Goal: Task Accomplishment & Management: Manage account settings

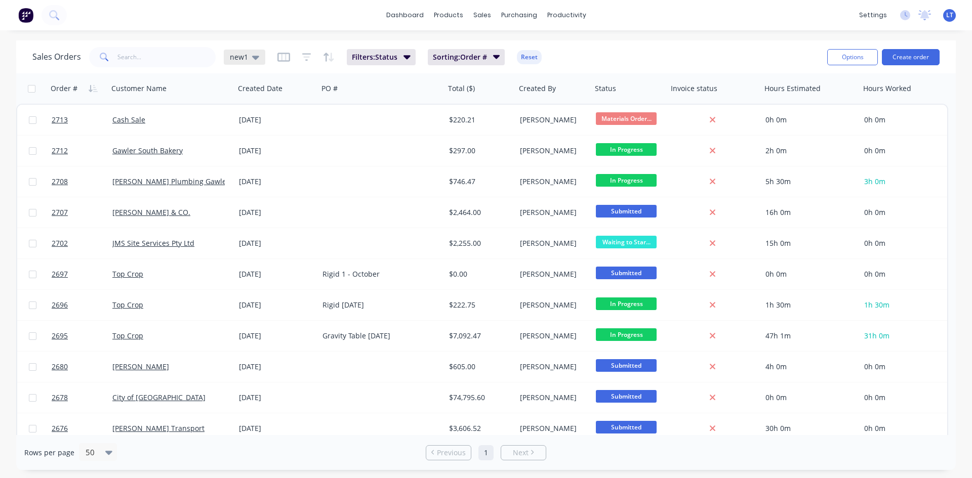
click at [252, 56] on icon at bounding box center [255, 58] width 7 height 4
click at [264, 208] on button "Quotes Only" at bounding box center [284, 204] width 115 height 12
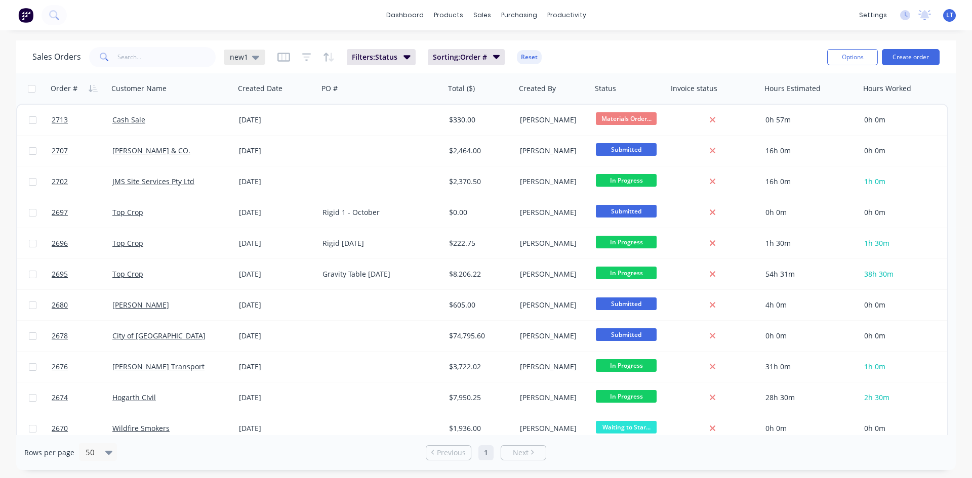
click at [254, 55] on icon at bounding box center [255, 57] width 7 height 11
click at [261, 208] on button "Quotes Only" at bounding box center [284, 204] width 115 height 12
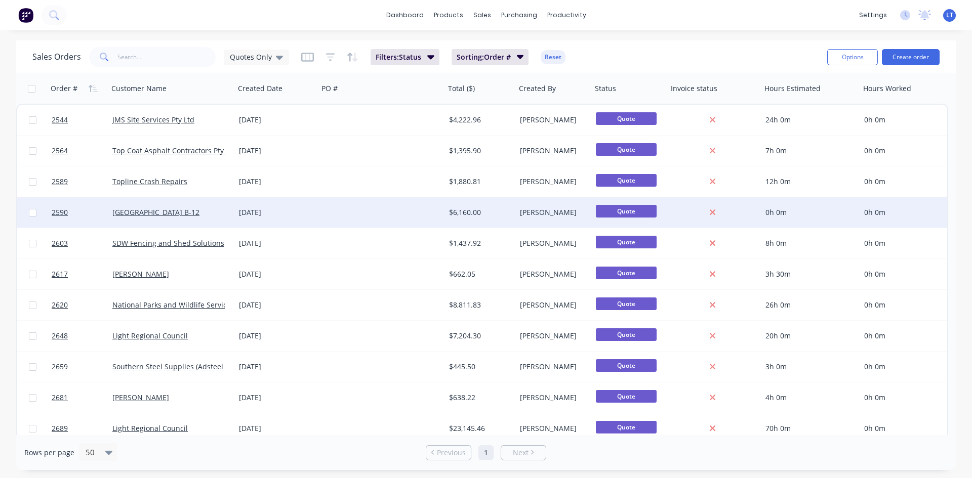
click at [321, 213] on div at bounding box center [381, 212] width 127 height 30
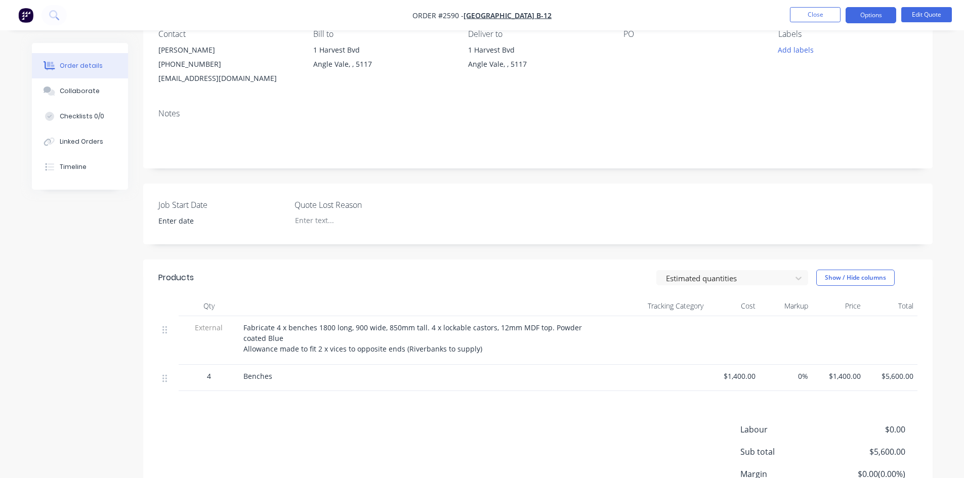
scroll to position [101, 0]
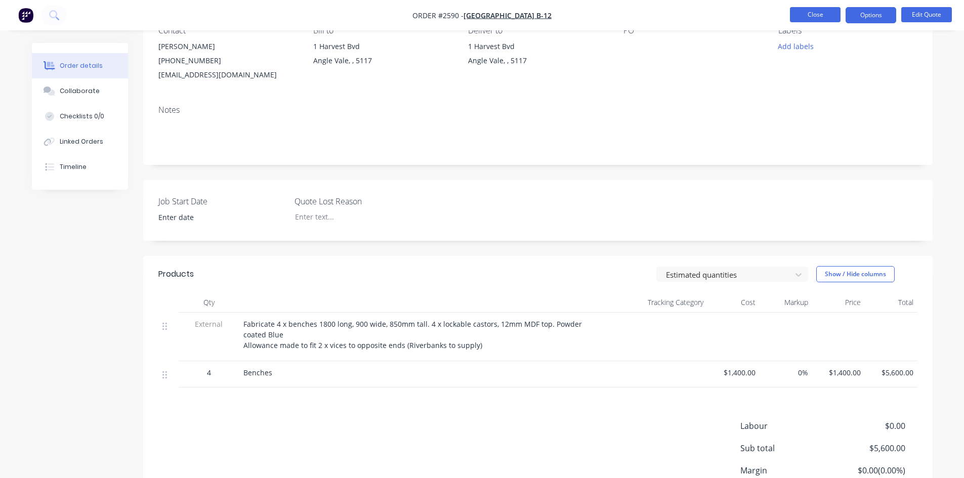
click at [825, 15] on button "Close" at bounding box center [815, 14] width 51 height 15
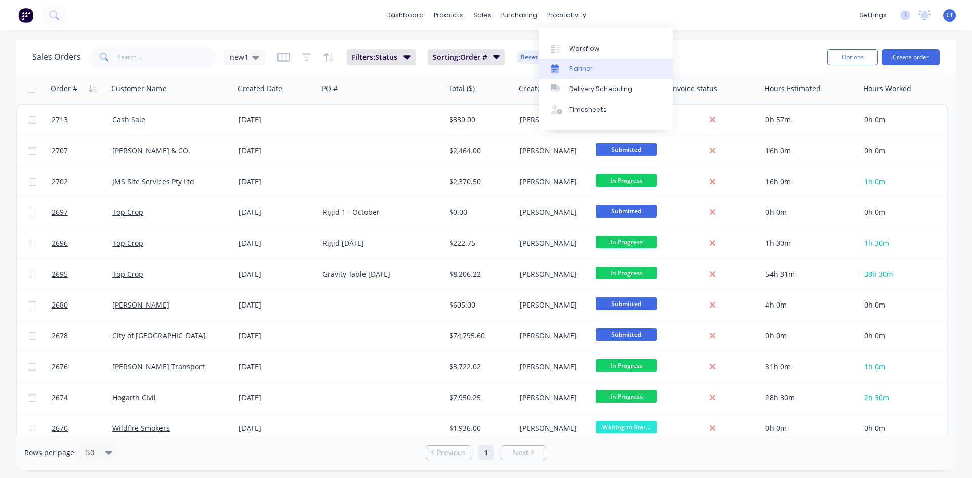
click at [584, 68] on div "Planner" at bounding box center [581, 68] width 24 height 9
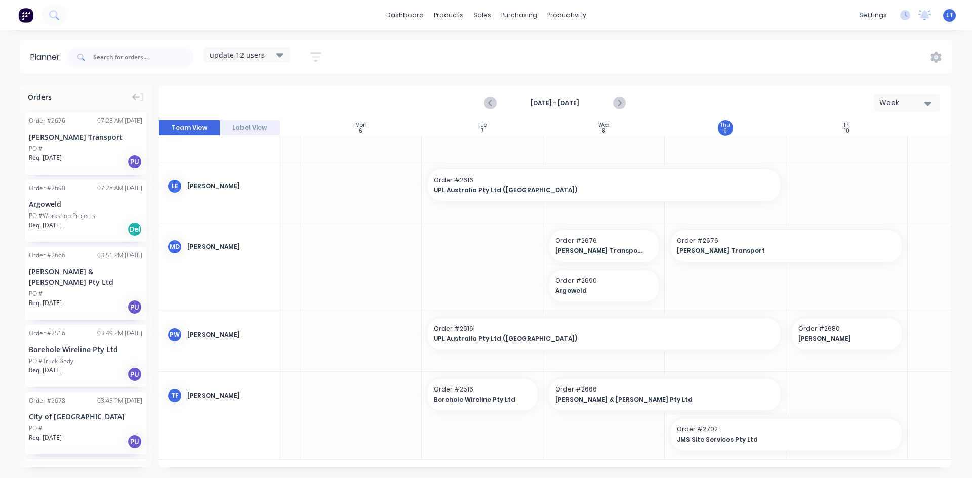
scroll to position [410, 102]
click at [275, 54] on div "update 12 users" at bounding box center [247, 54] width 74 height 9
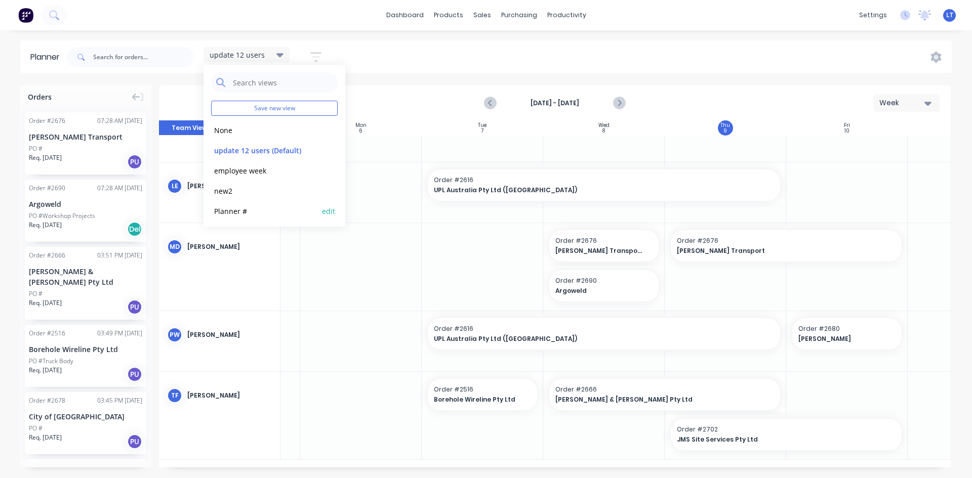
click at [243, 210] on button "Planner #" at bounding box center [265, 211] width 108 height 12
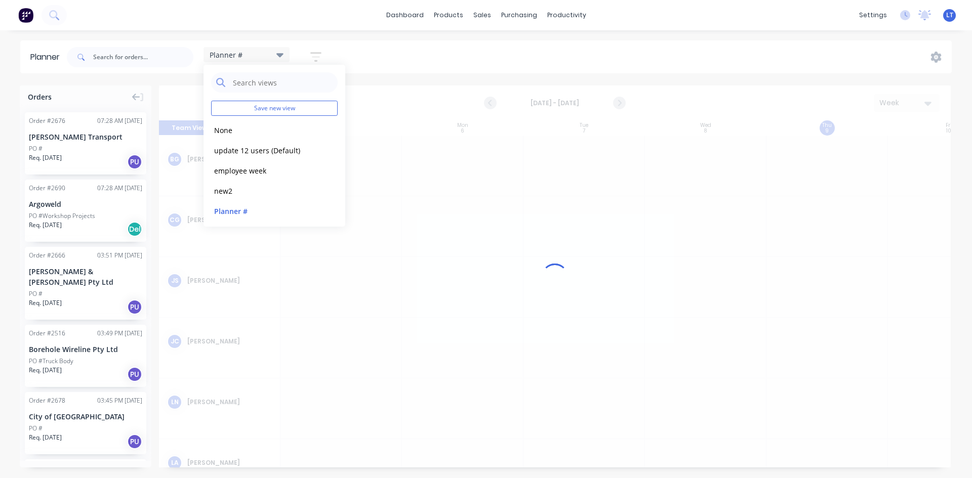
scroll to position [0, 1]
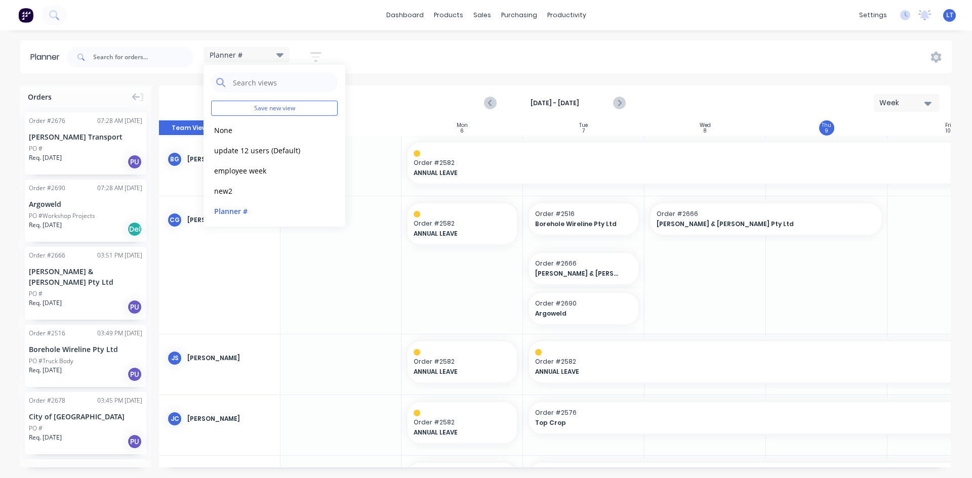
click at [682, 73] on div "Planner Planner # Save new view None edit update 12 users (Default) edit employ…" at bounding box center [486, 258] width 972 height 437
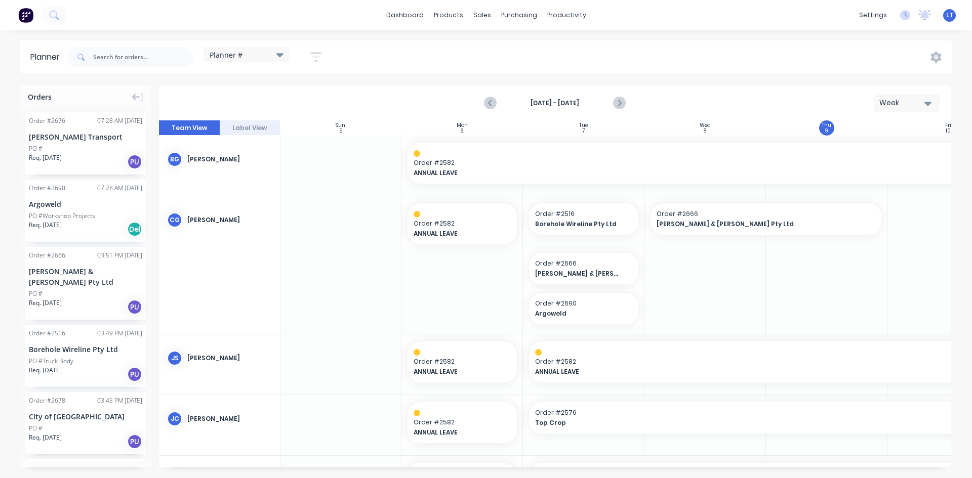
click at [280, 51] on icon at bounding box center [279, 54] width 7 height 11
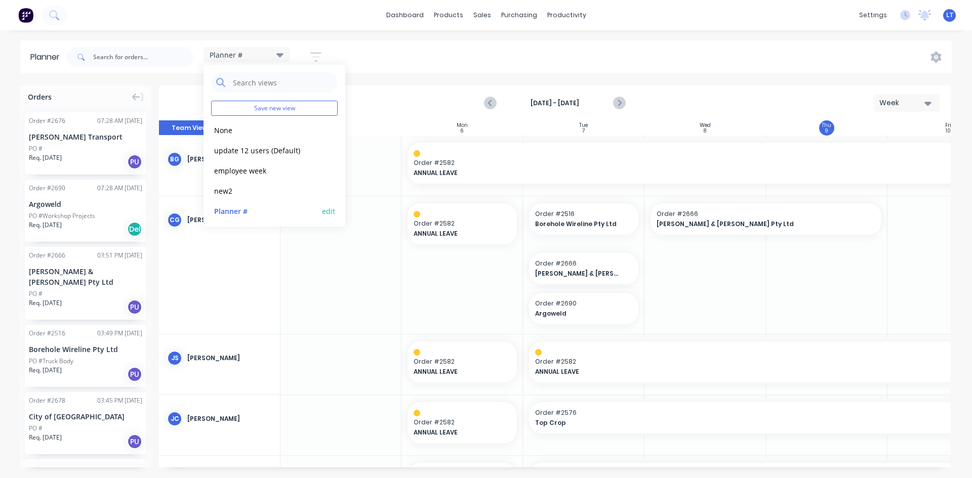
click at [325, 215] on button "edit" at bounding box center [328, 211] width 13 height 11
click at [375, 105] on label "Set as your default view" at bounding box center [415, 105] width 81 height 11
click at [364, 105] on input "Set as your default view" at bounding box center [364, 105] width 8 height 10
checkbox input "true"
click at [395, 119] on button "Update" at bounding box center [390, 127] width 61 height 18
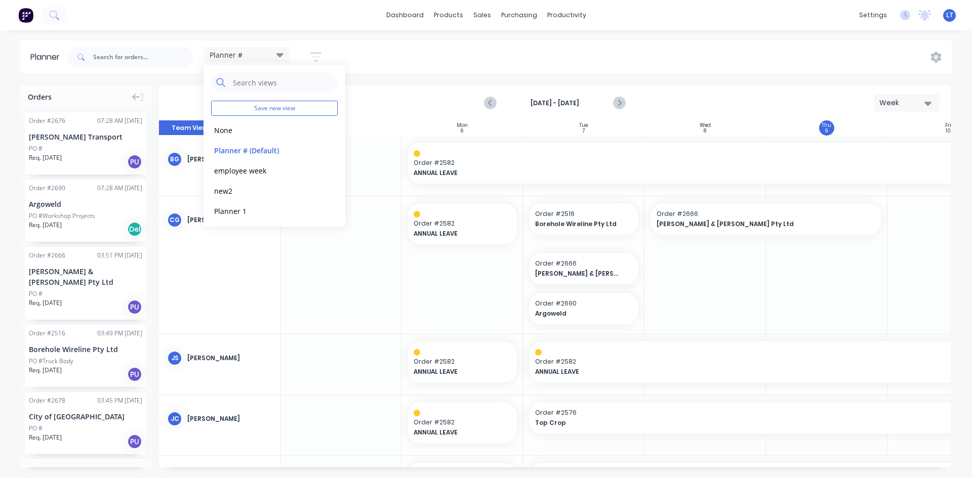
click at [652, 76] on div "Planner Planner # Save new view None edit Planner # (Default) edit employee wee…" at bounding box center [486, 258] width 972 height 437
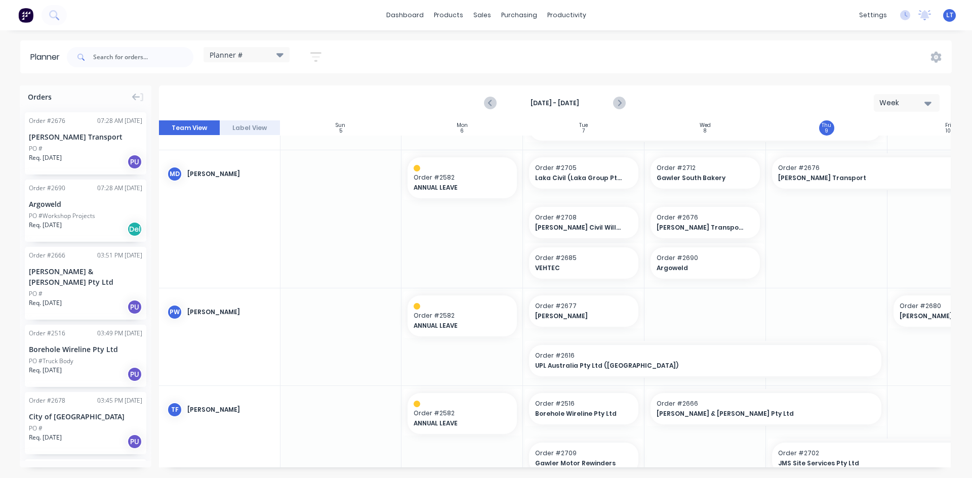
scroll to position [590, 1]
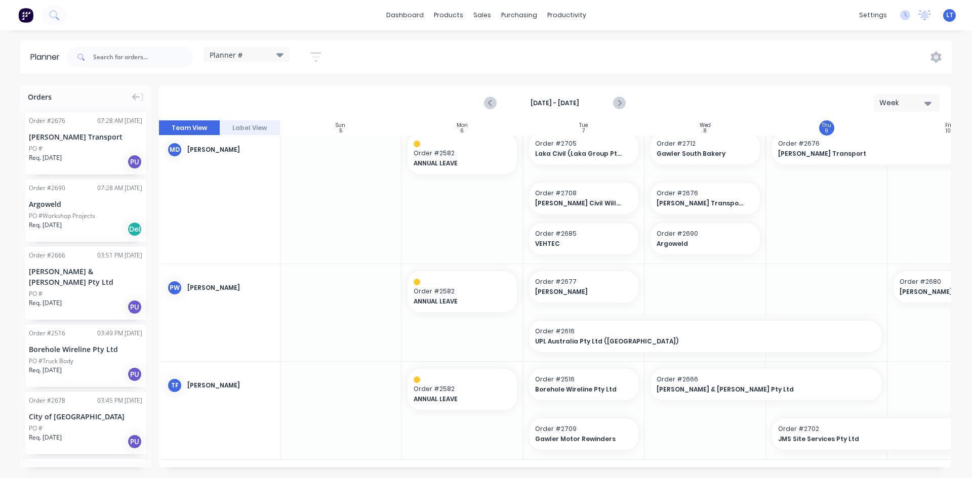
drag, startPoint x: 521, startPoint y: 463, endPoint x: 557, endPoint y: 468, distance: 36.2
click at [557, 468] on div "Orders Order # 2676 07:28 AM [DATE] [PERSON_NAME] Transport PO # Req. [DATE] PU…" at bounding box center [486, 282] width 972 height 392
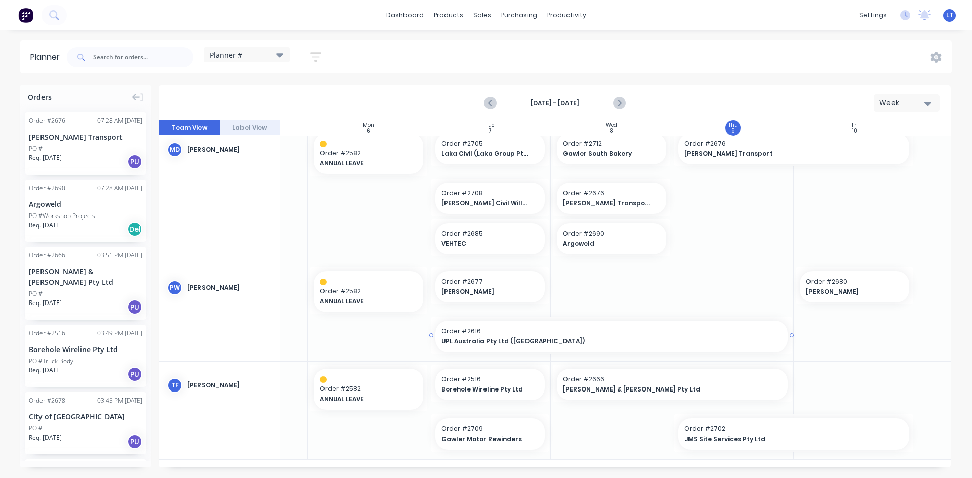
scroll to position [590, 94]
click at [463, 199] on span "[PERSON_NAME] Civil Willaston" at bounding box center [485, 203] width 88 height 9
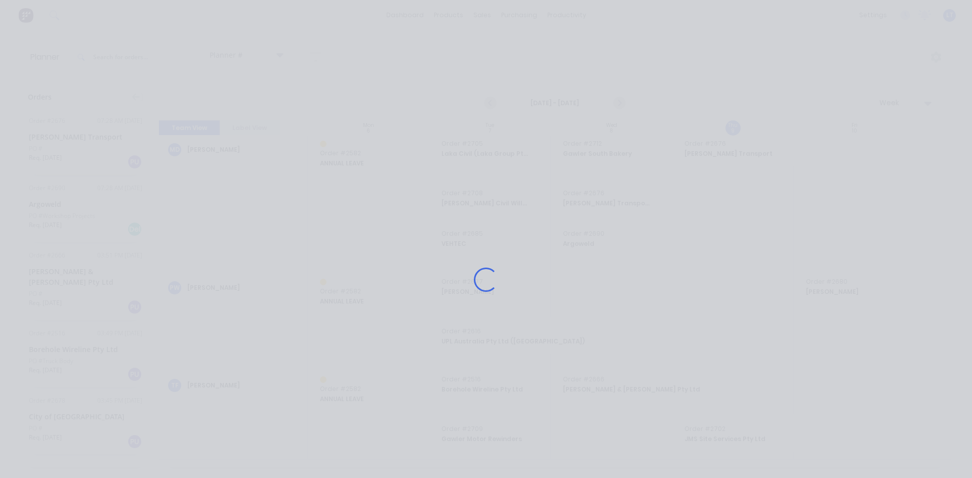
scroll to position [583, 94]
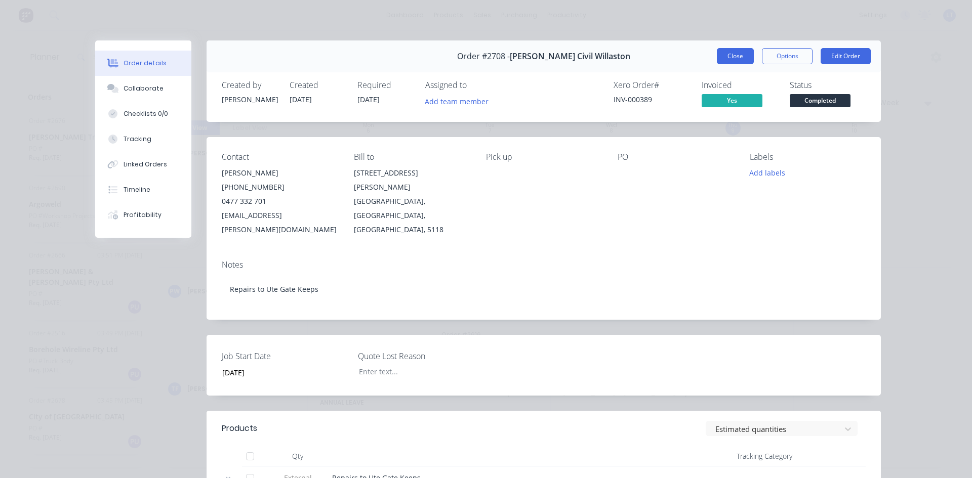
click at [729, 54] on button "Close" at bounding box center [735, 56] width 37 height 16
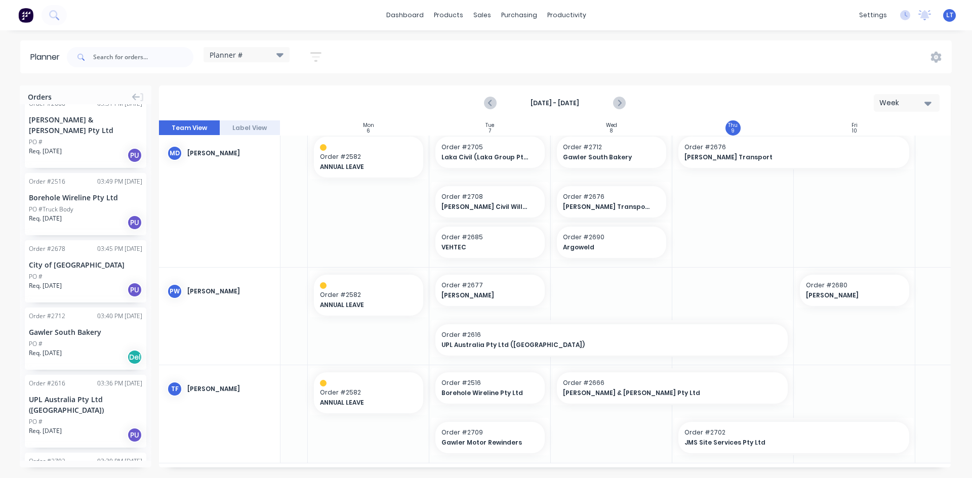
scroll to position [590, 94]
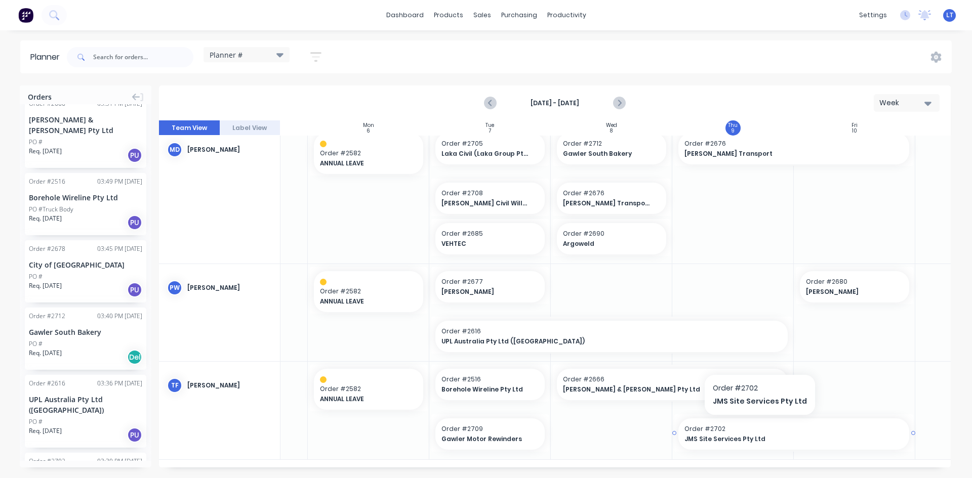
click at [757, 427] on span "Order # 2702" at bounding box center [793, 429] width 219 height 9
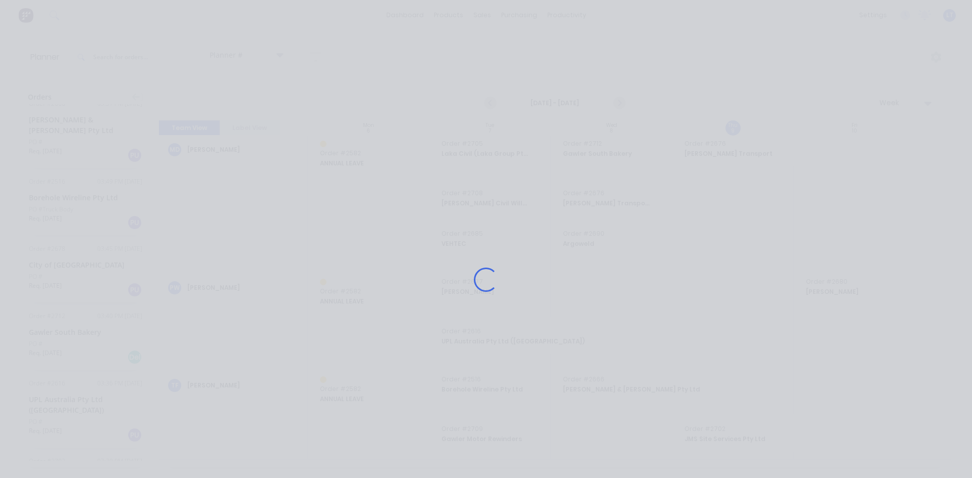
scroll to position [583, 94]
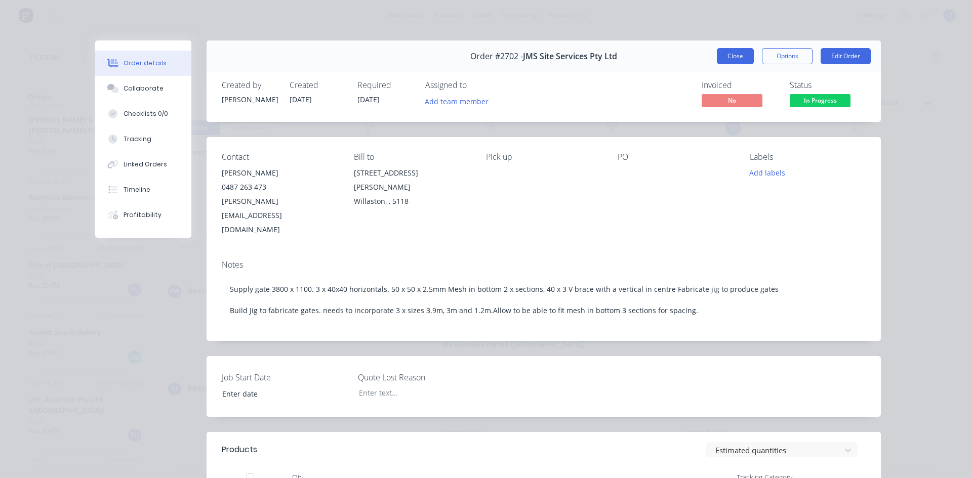
click at [736, 60] on button "Close" at bounding box center [735, 56] width 37 height 16
